Goal: Information Seeking & Learning: Learn about a topic

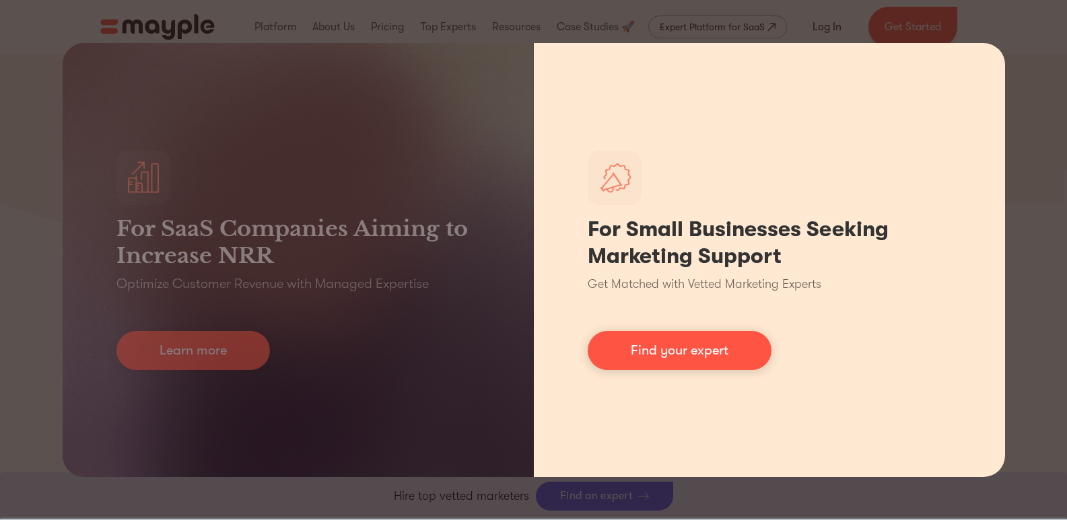
scroll to position [6179, 0]
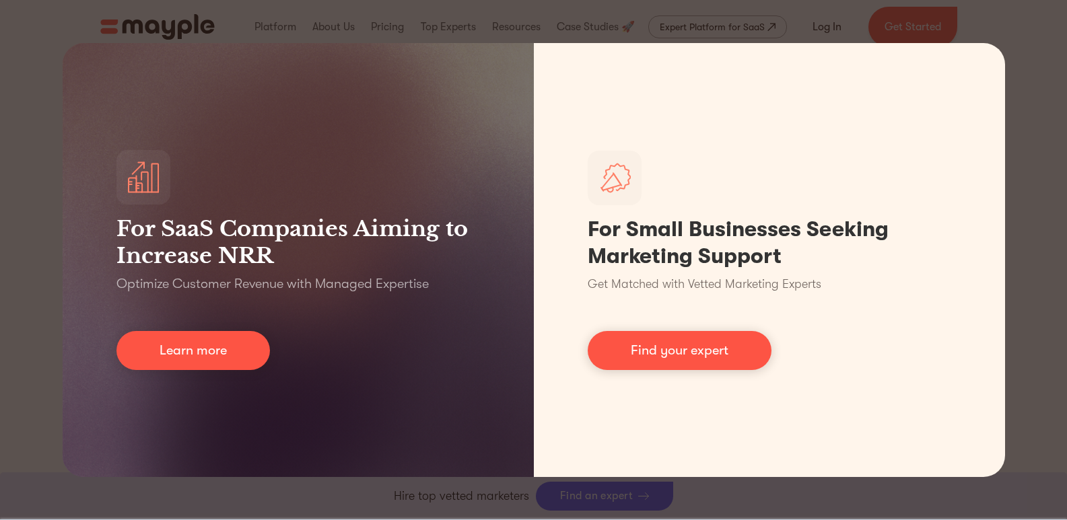
click at [1028, 459] on div "For SaaS Companies Aiming to Increase NRR Optimize Customer Revenue with Manage…" at bounding box center [533, 260] width 1067 height 520
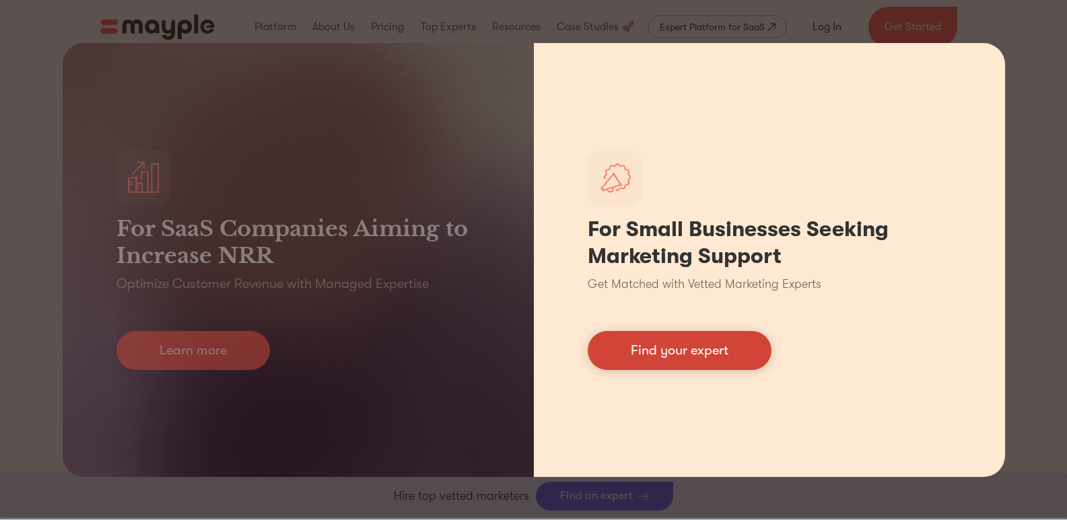
click at [713, 367] on link "Find your expert" at bounding box center [680, 350] width 184 height 39
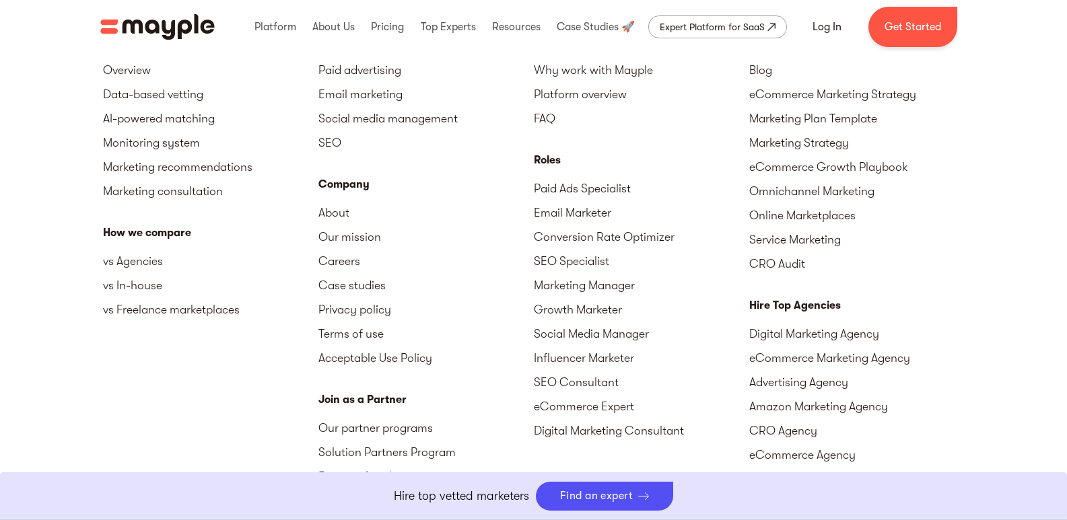
scroll to position [5775, 0]
